Goal: Transaction & Acquisition: Purchase product/service

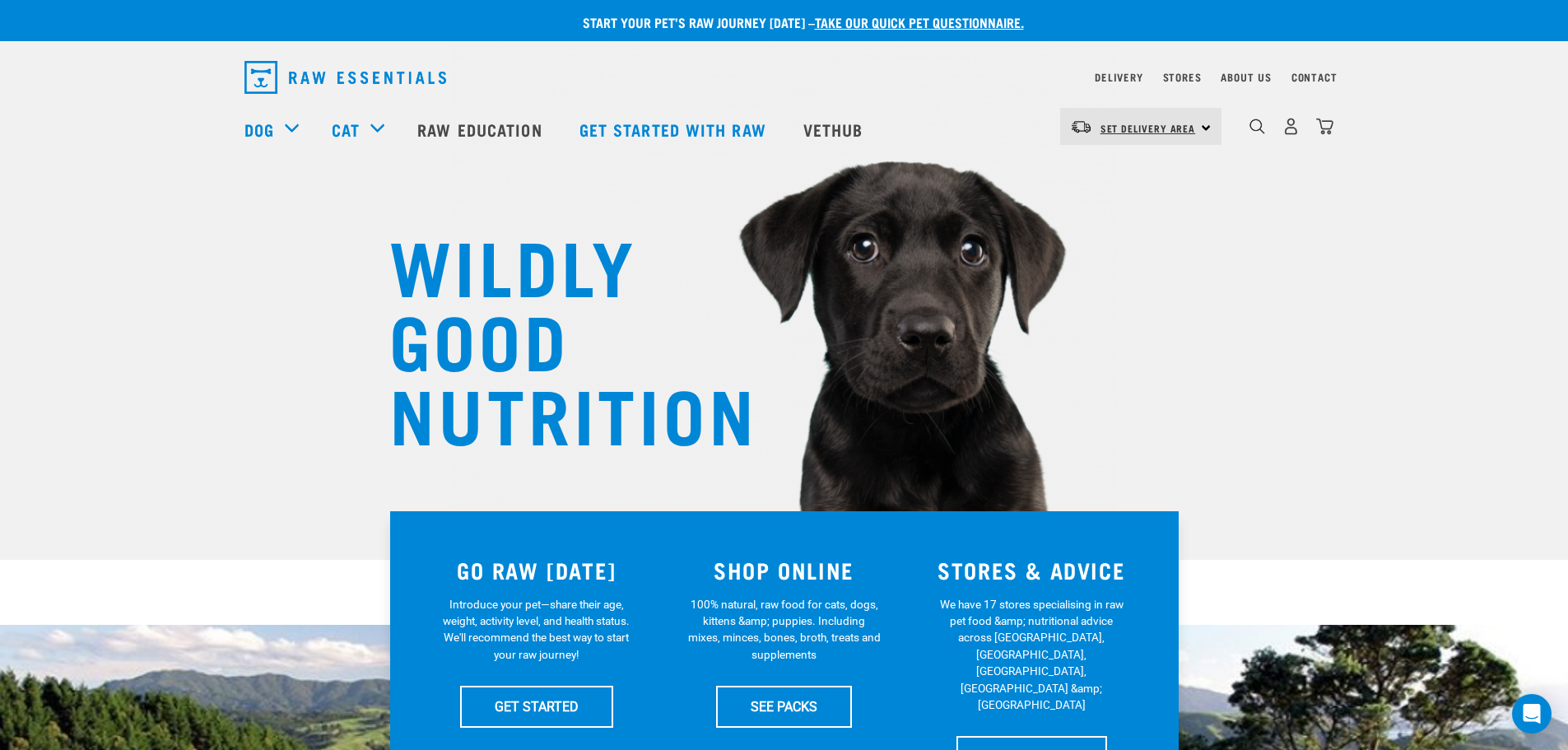
click at [1178, 127] on span "Set Delivery Area" at bounding box center [1148, 127] width 96 height 6
click at [1121, 212] on link "[GEOGRAPHIC_DATA]" at bounding box center [1139, 208] width 158 height 36
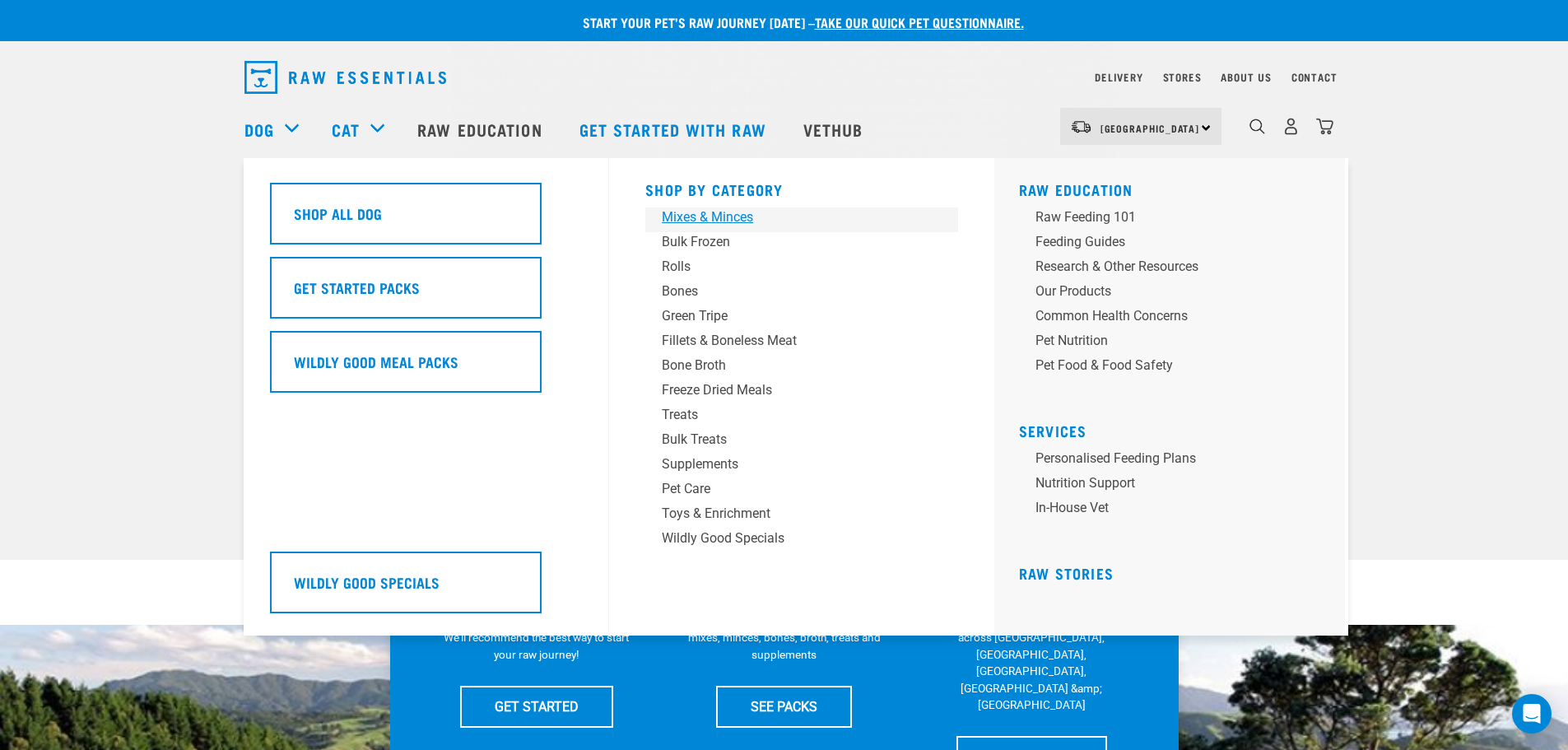
click at [701, 222] on div "Mixes & Minces" at bounding box center [790, 217] width 257 height 19
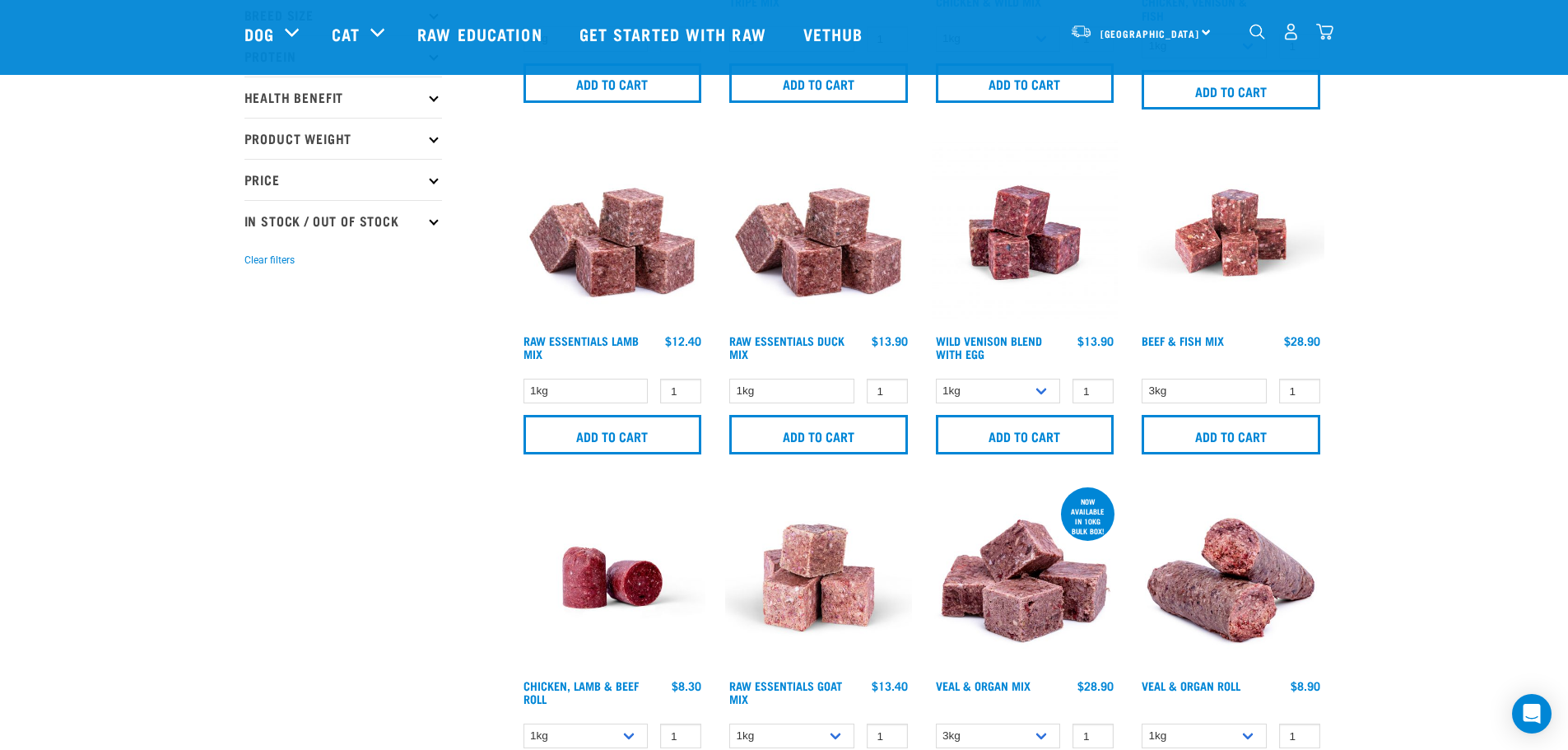
scroll to position [331, 0]
click at [1188, 379] on select "3kg" at bounding box center [1204, 390] width 125 height 25
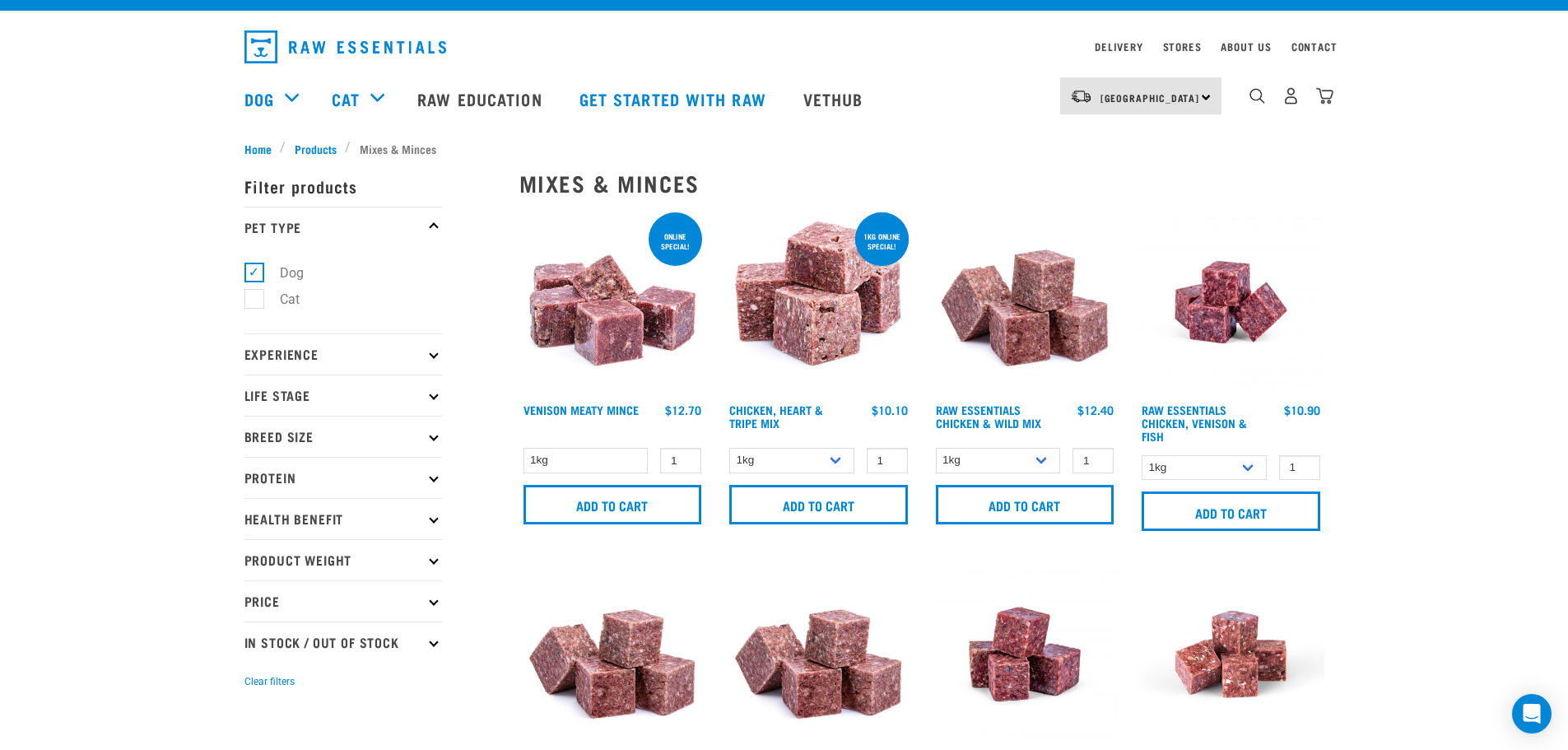
scroll to position [0, 0]
